Goal: Task Accomplishment & Management: Use online tool/utility

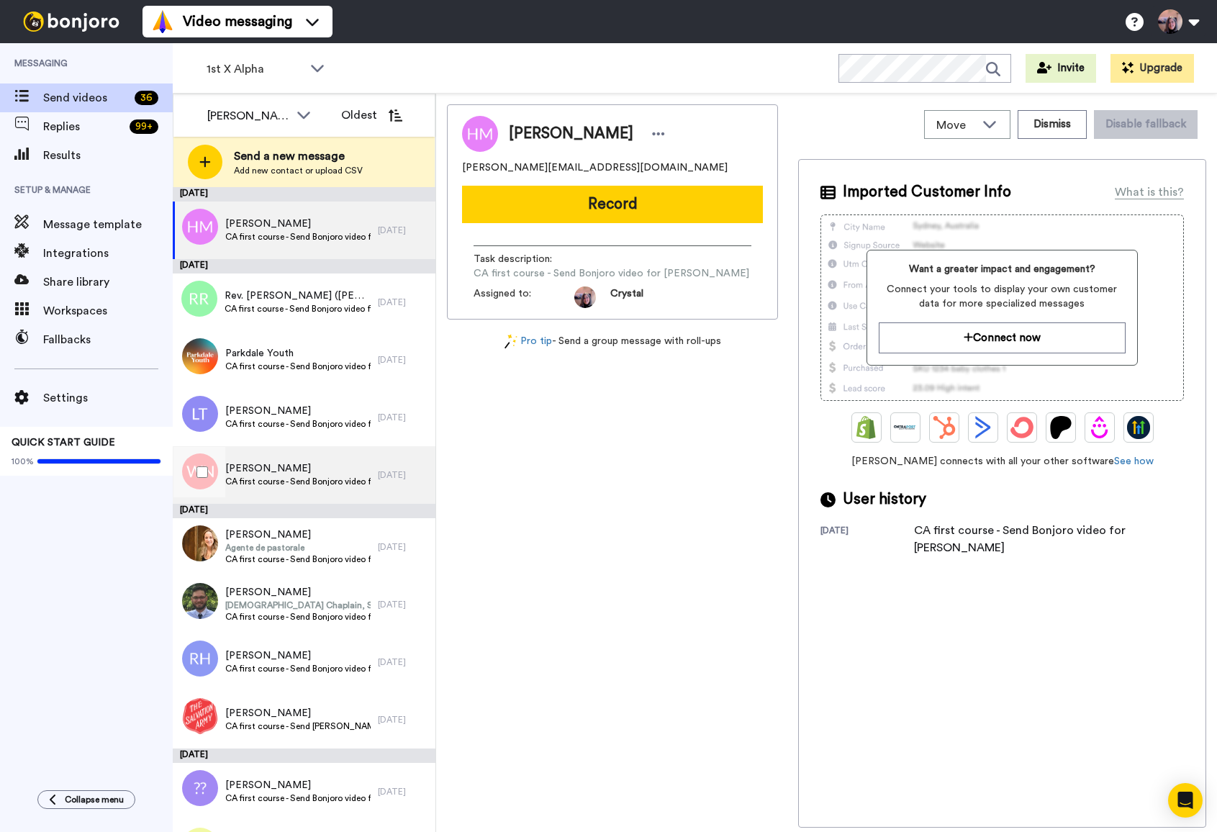
click at [357, 476] on span "CA first course - Send Bonjoro video for [PERSON_NAME]" at bounding box center [297, 482] width 145 height 12
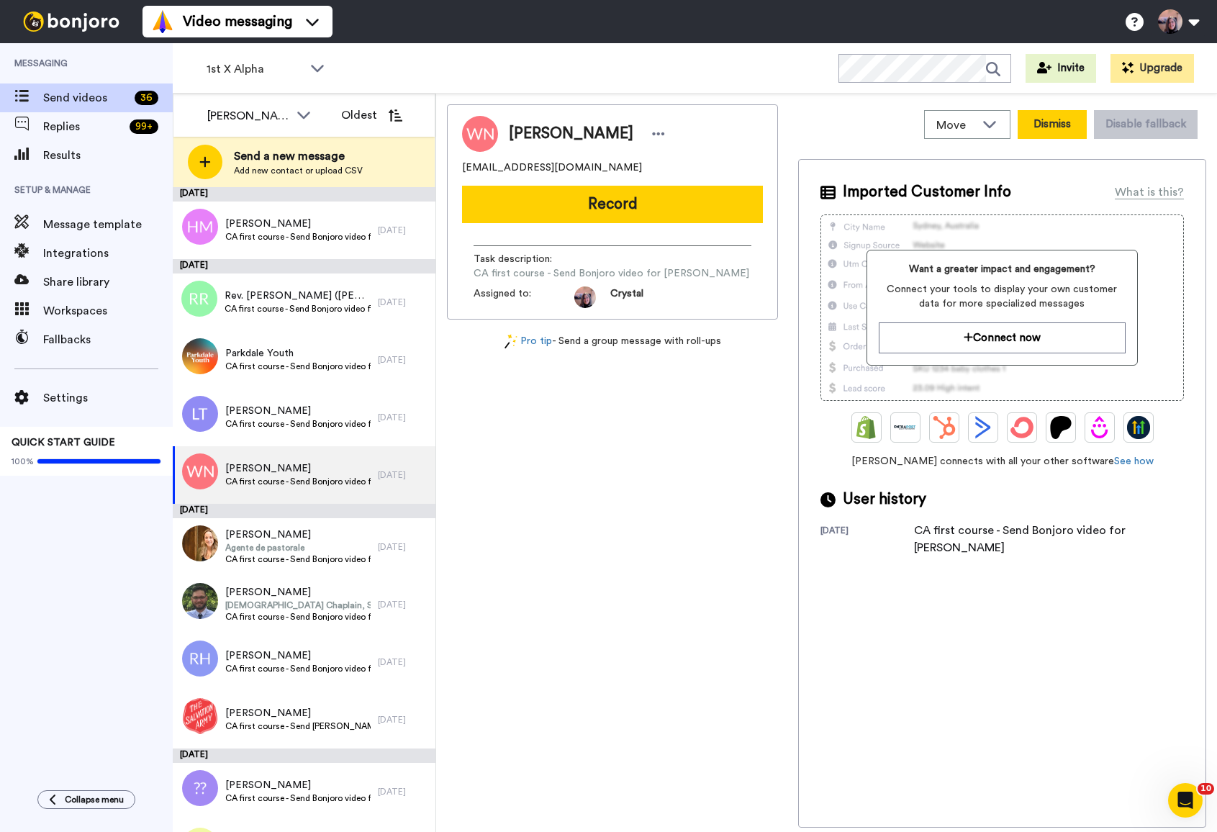
click at [1060, 122] on button "Dismiss" at bounding box center [1052, 124] width 69 height 29
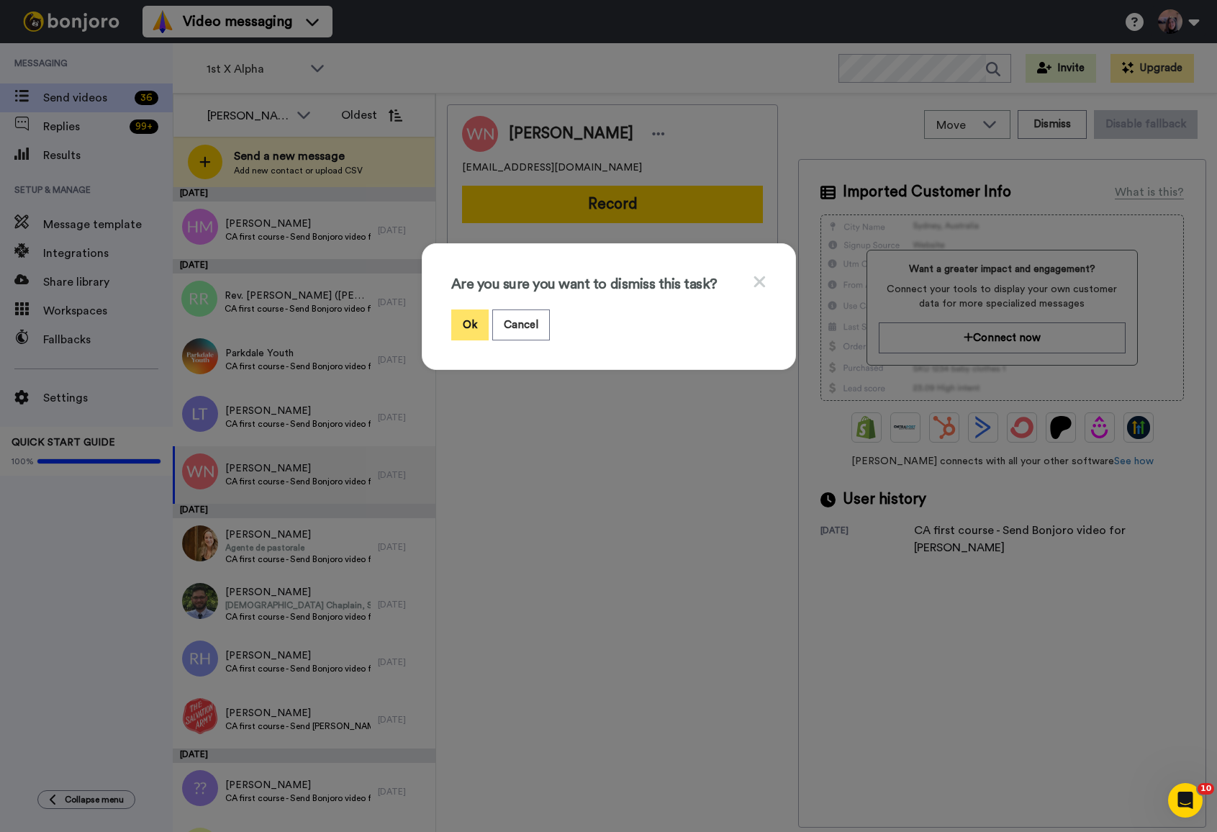
click at [472, 329] on button "Ok" at bounding box center [469, 325] width 37 height 31
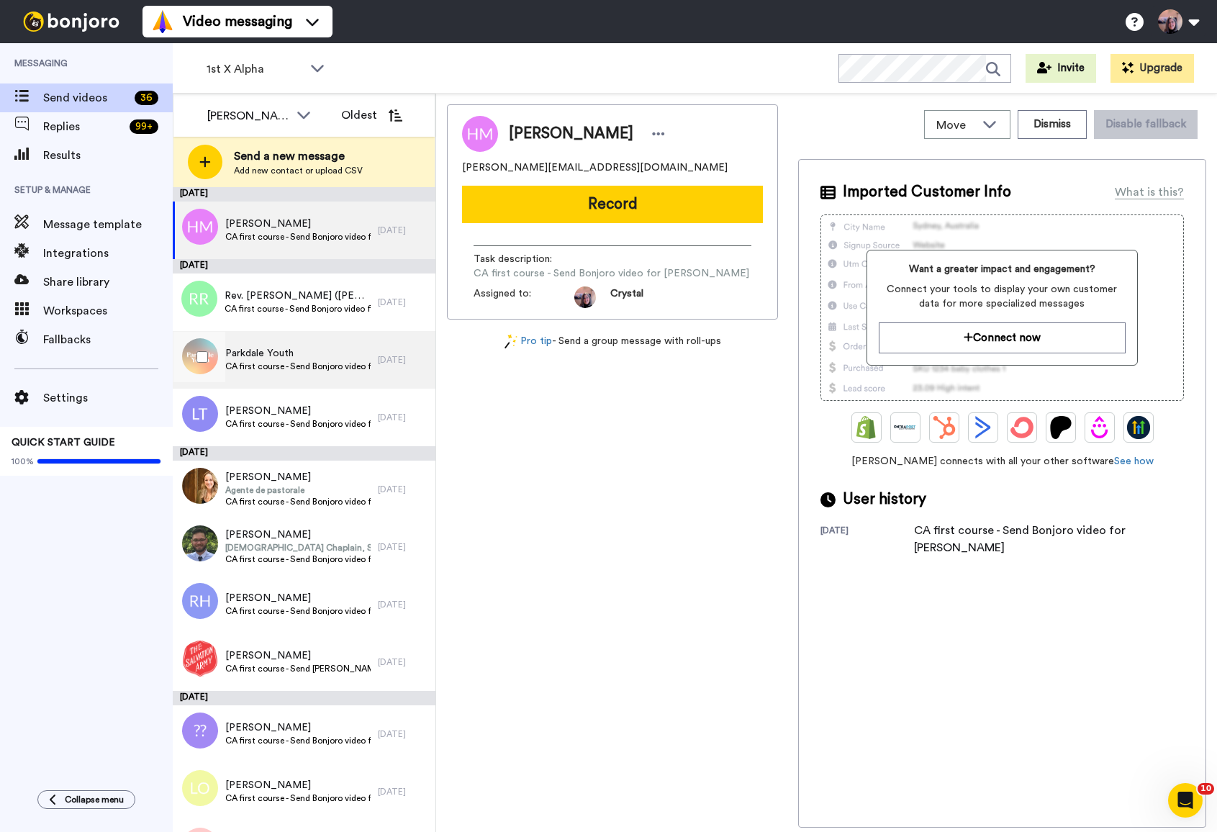
click at [348, 359] on span "Parkdale Youth" at bounding box center [297, 353] width 145 height 14
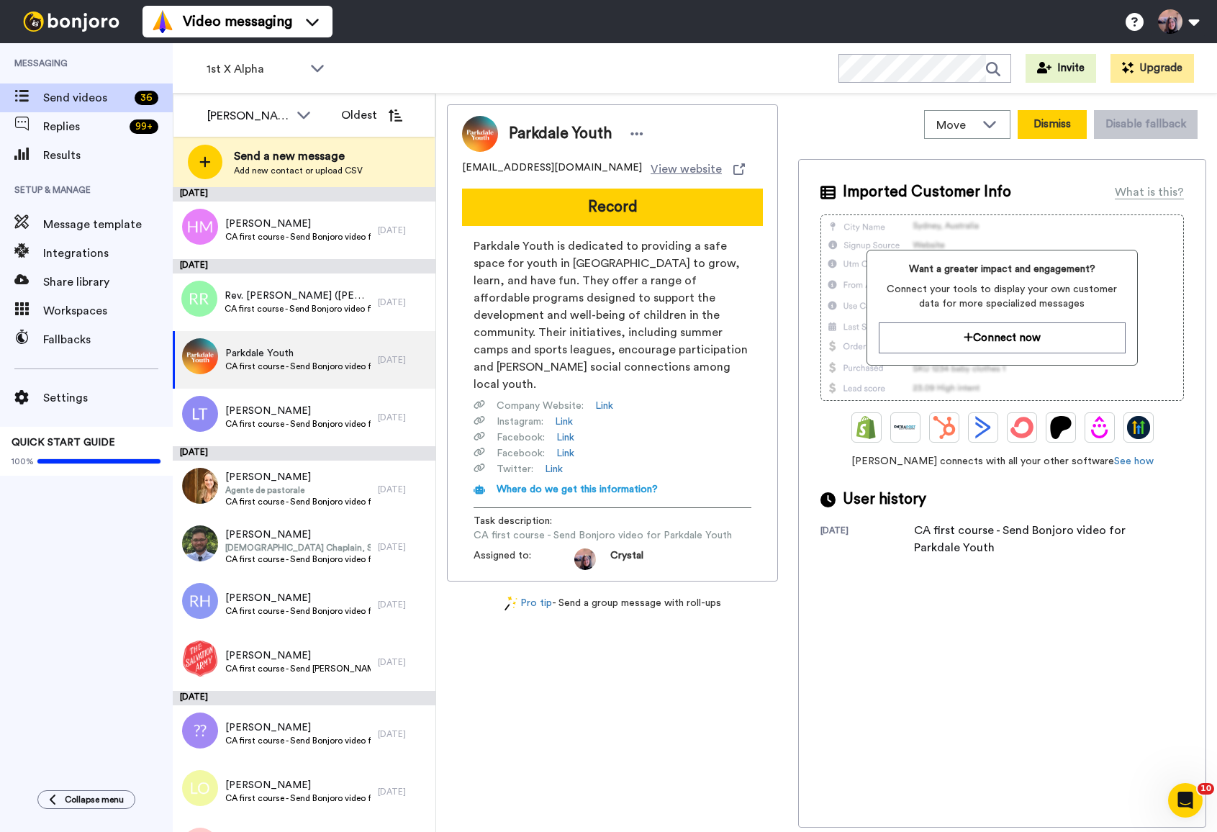
click at [1068, 124] on button "Dismiss" at bounding box center [1052, 124] width 69 height 29
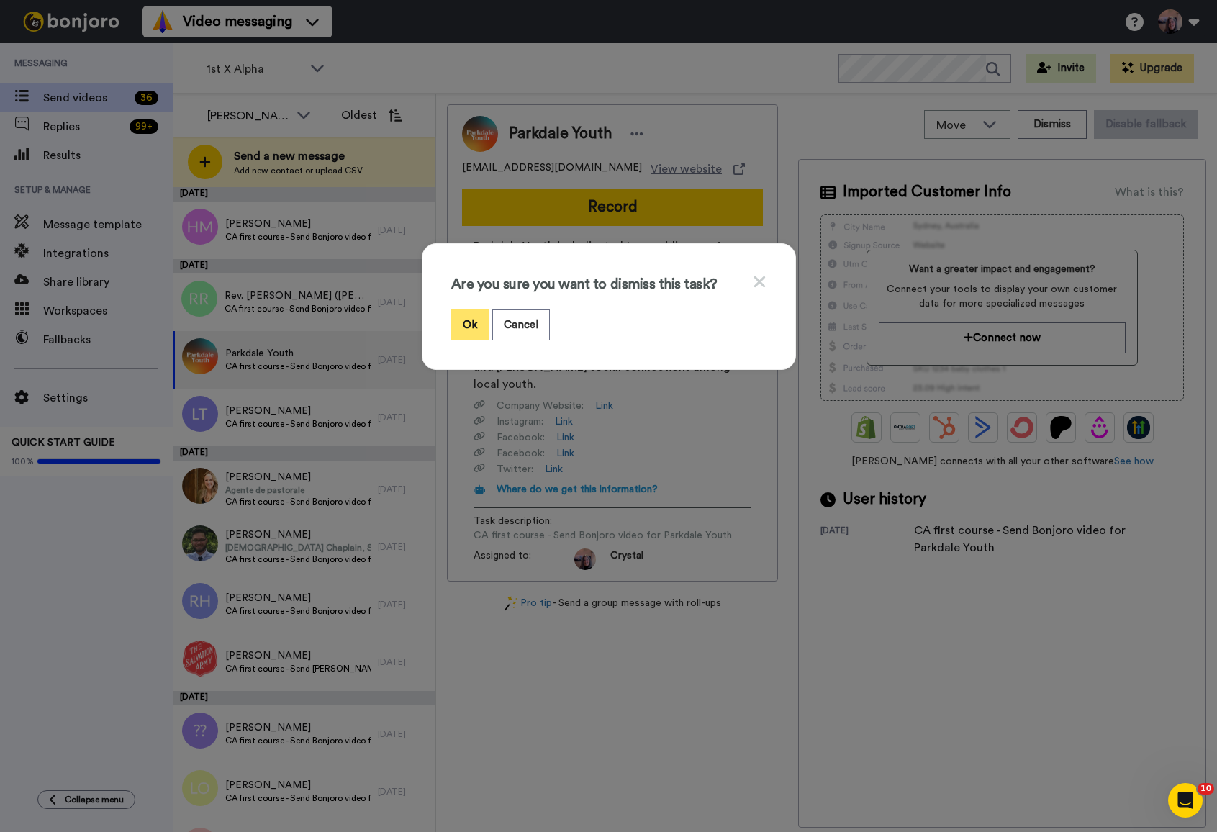
click at [471, 325] on button "Ok" at bounding box center [469, 325] width 37 height 31
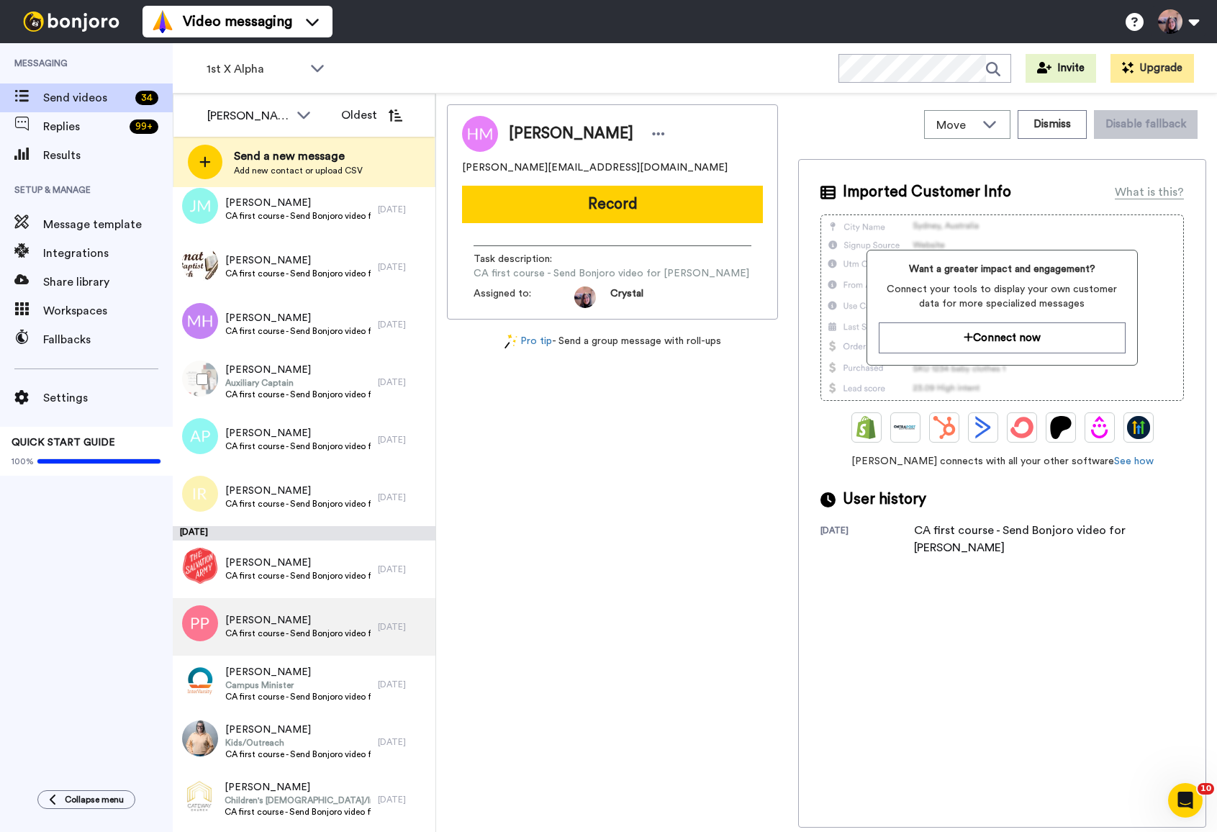
scroll to position [1098, 0]
